Goal: Task Accomplishment & Management: Manage account settings

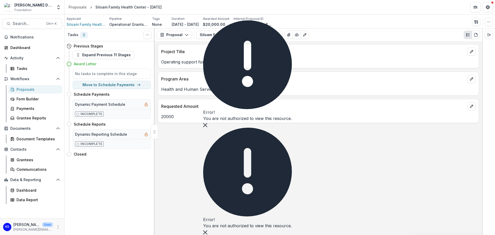
click at [45, 5] on div "[PERSON_NAME] Data Sandbox [In Dev]" at bounding box center [33, 4] width 38 height 5
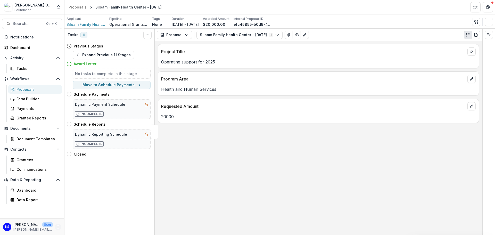
click at [58, 228] on icon "More" at bounding box center [58, 227] width 4 height 4
click at [79, 226] on button "Logout" at bounding box center [91, 224] width 55 height 8
